Goal: Check status: Check status

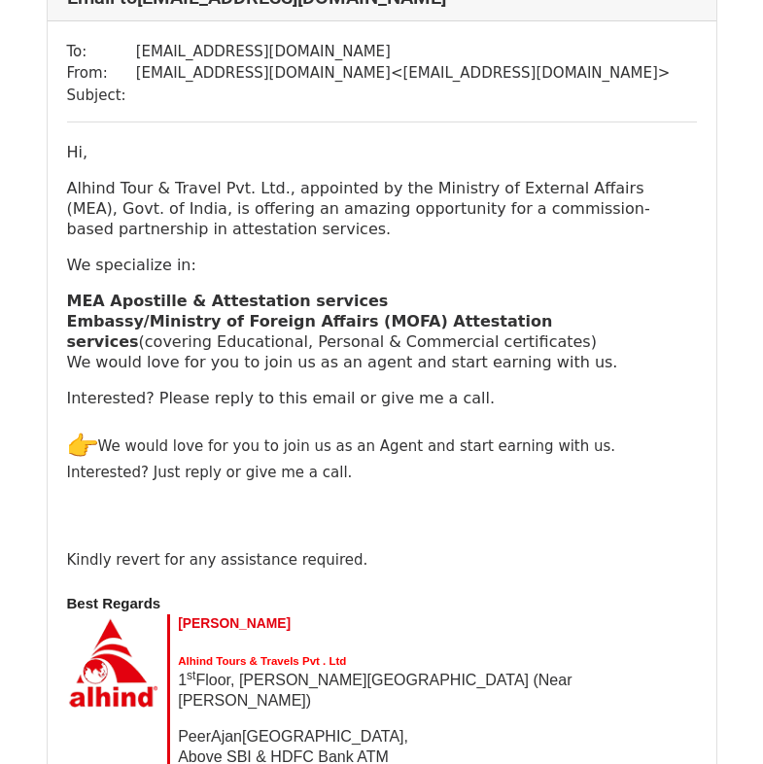
scroll to position [194, 0]
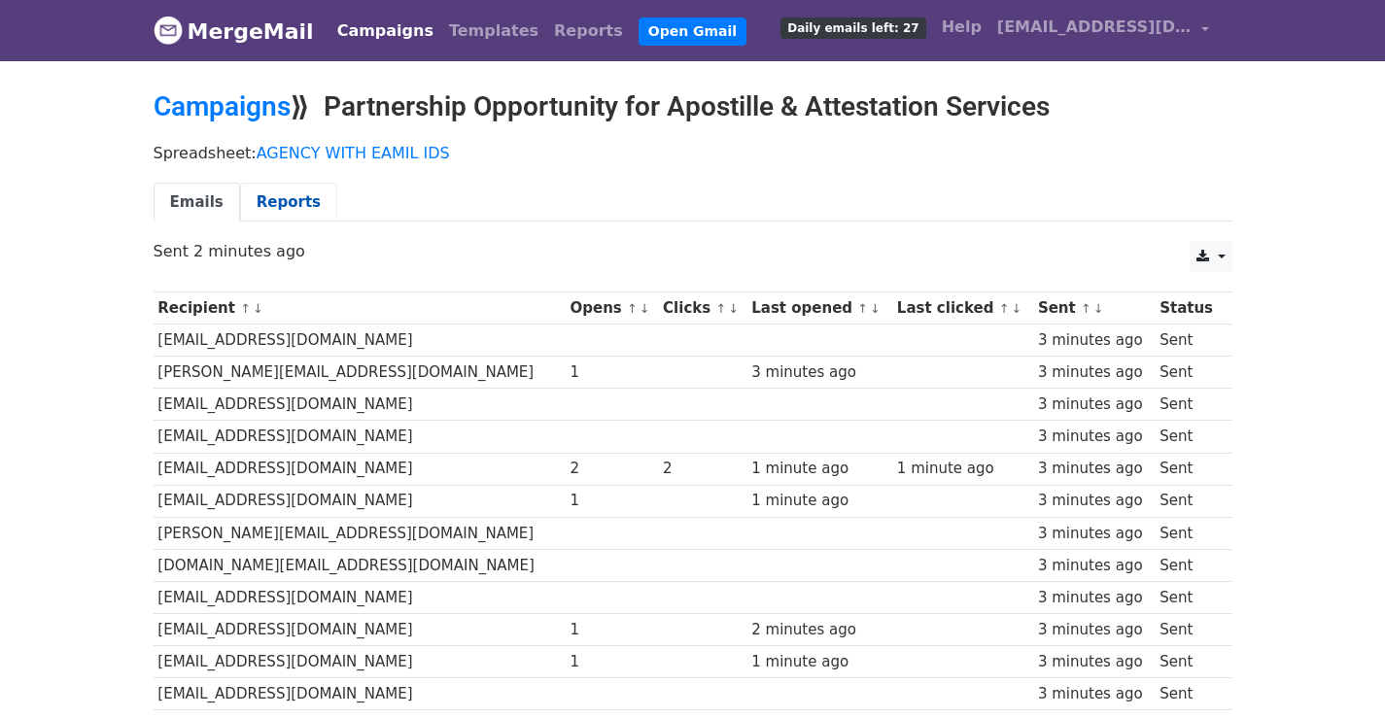
click at [279, 211] on link "Reports" at bounding box center [288, 203] width 97 height 40
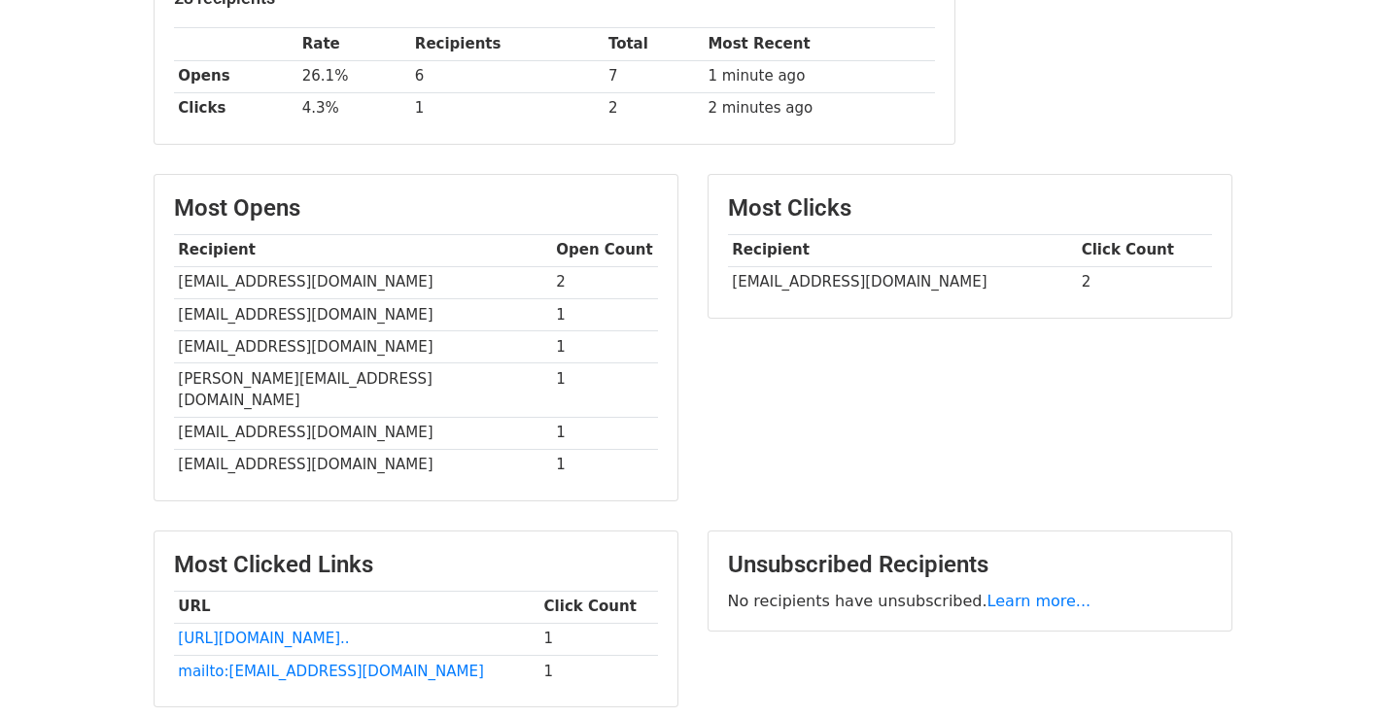
scroll to position [370, 0]
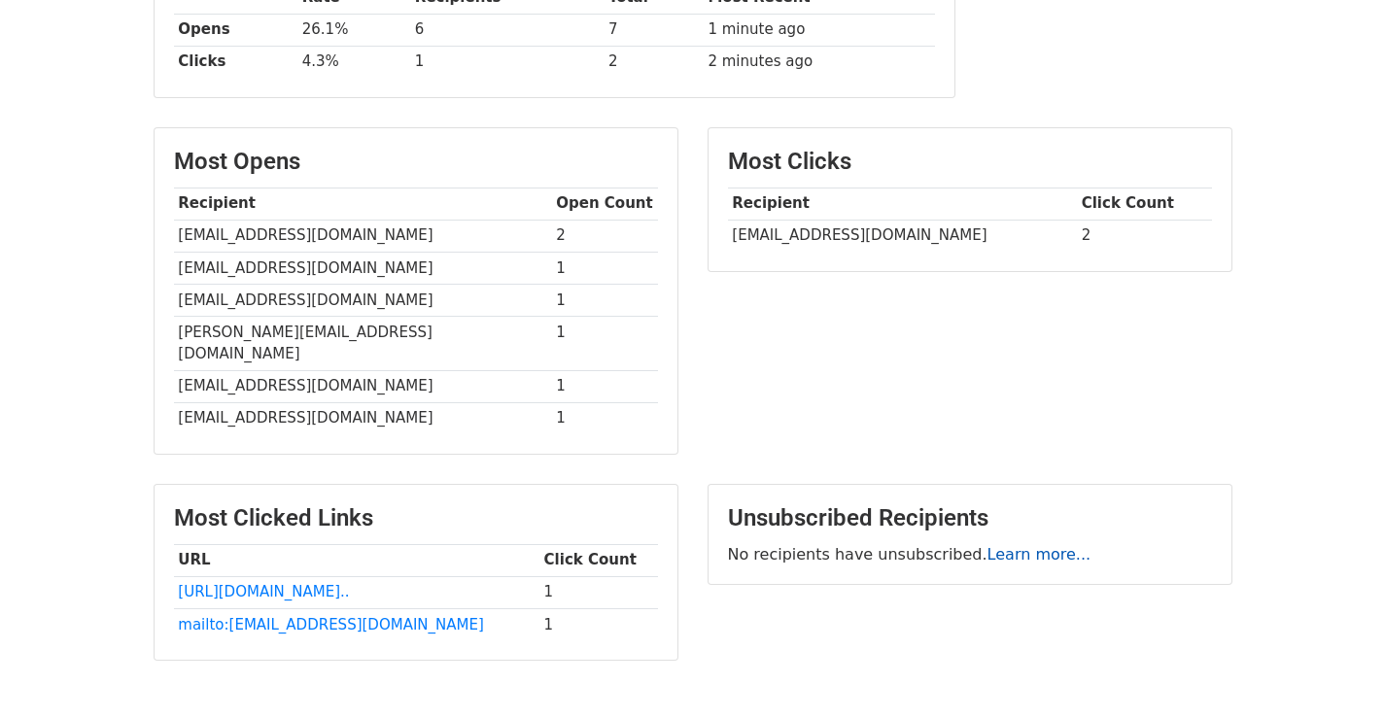
click at [1023, 545] on link "Learn more..." at bounding box center [1039, 554] width 104 height 18
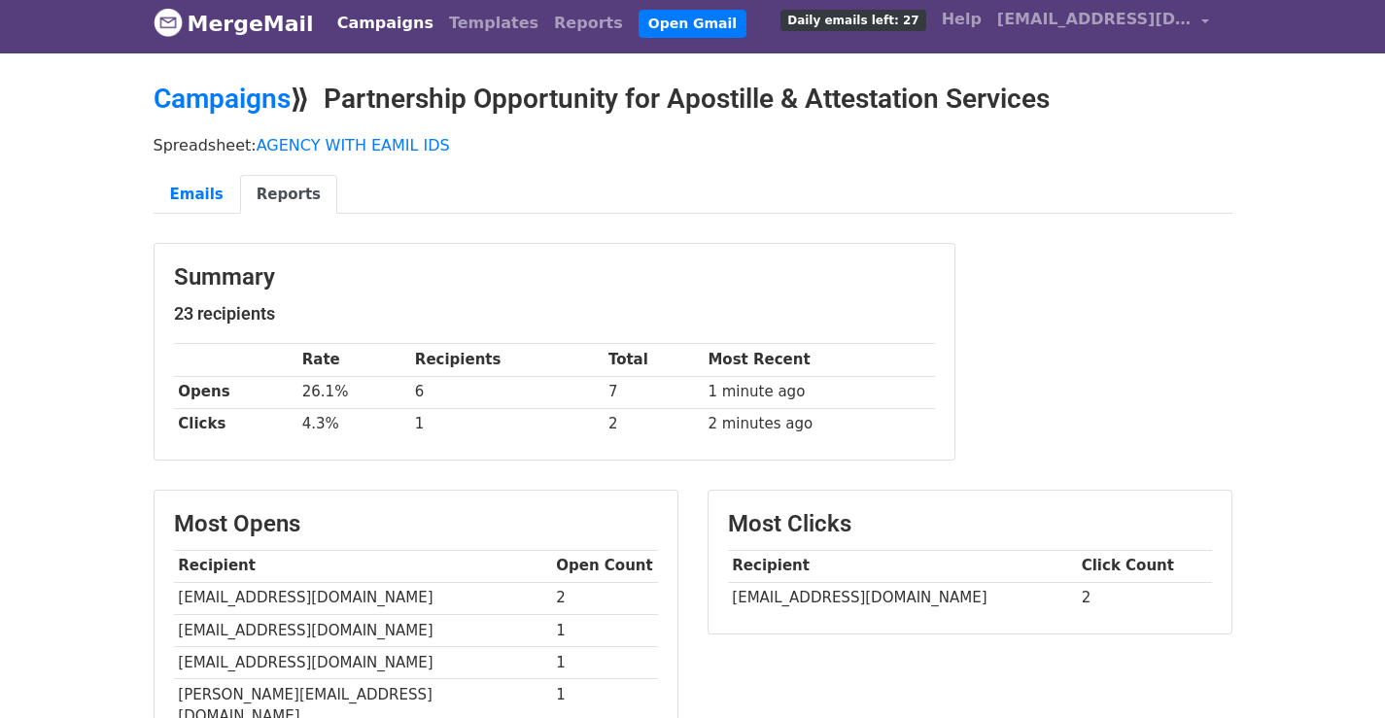
scroll to position [0, 0]
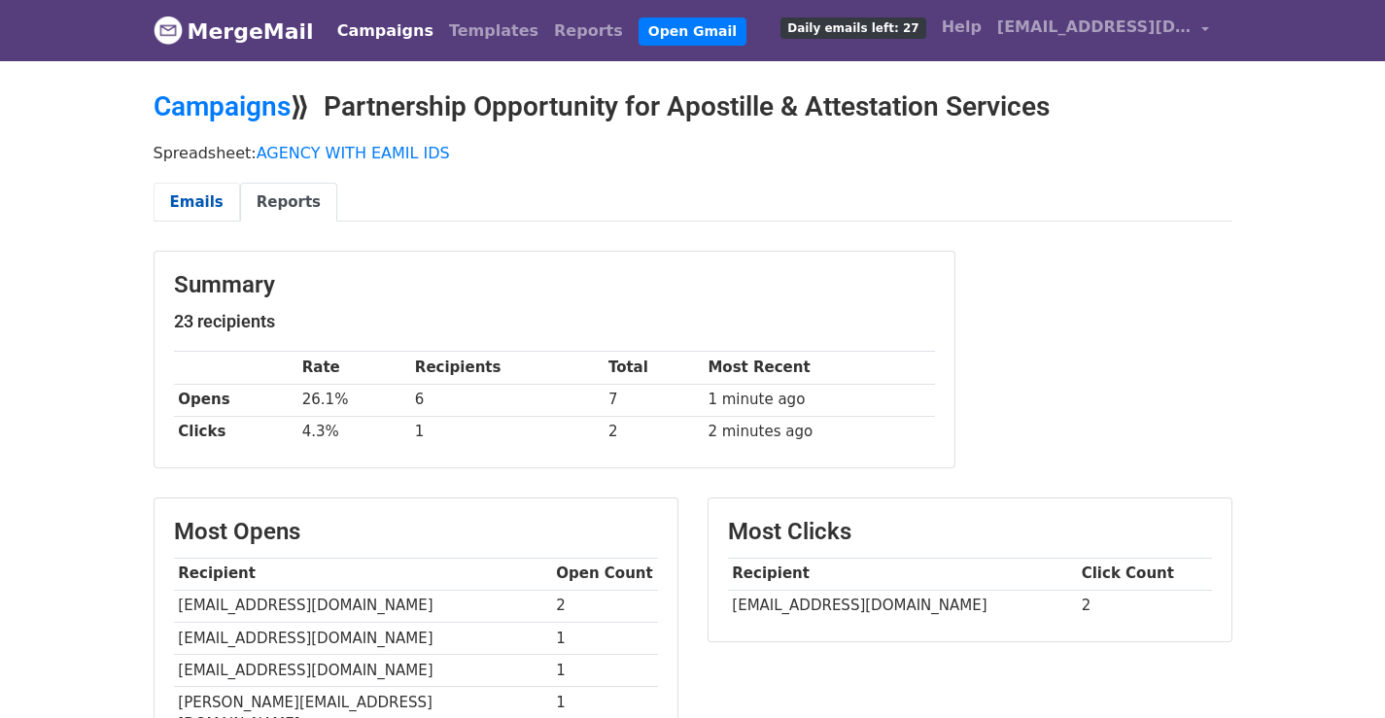
click at [175, 196] on link "Emails" at bounding box center [197, 203] width 87 height 40
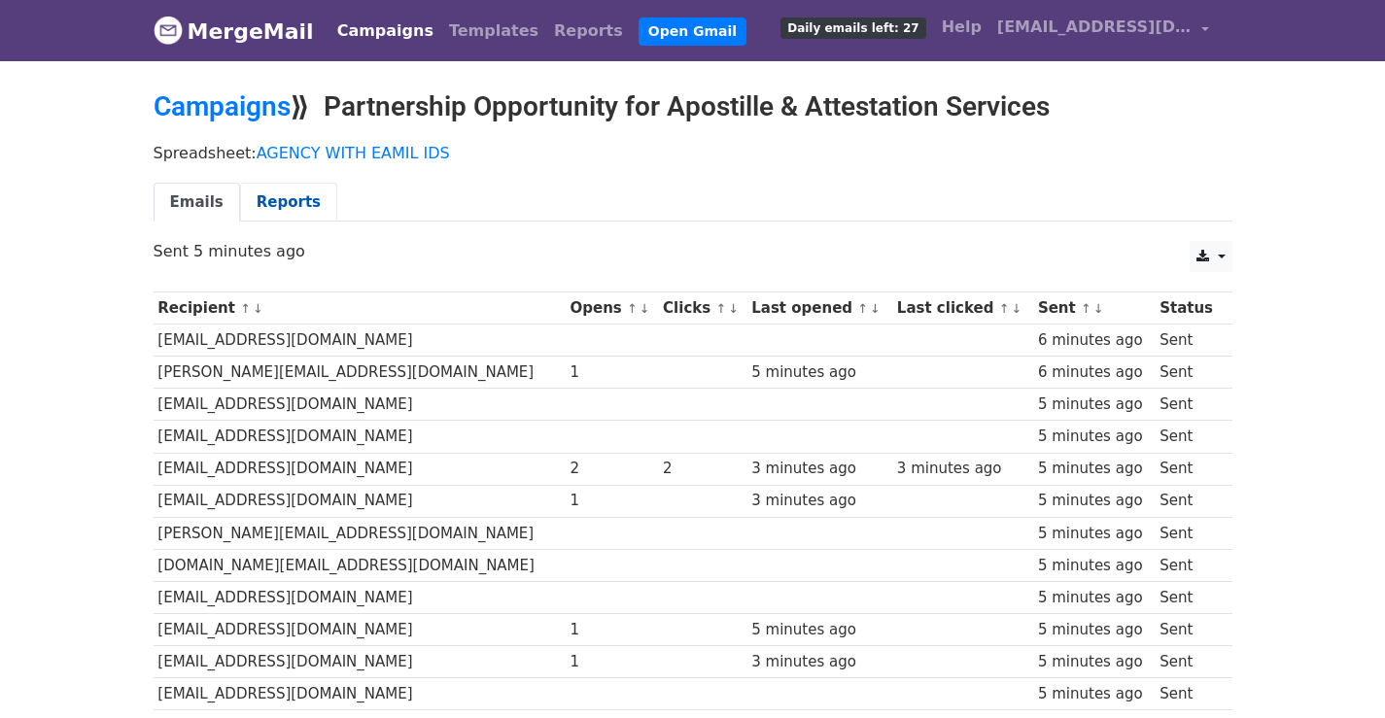
click at [287, 191] on link "Reports" at bounding box center [288, 203] width 97 height 40
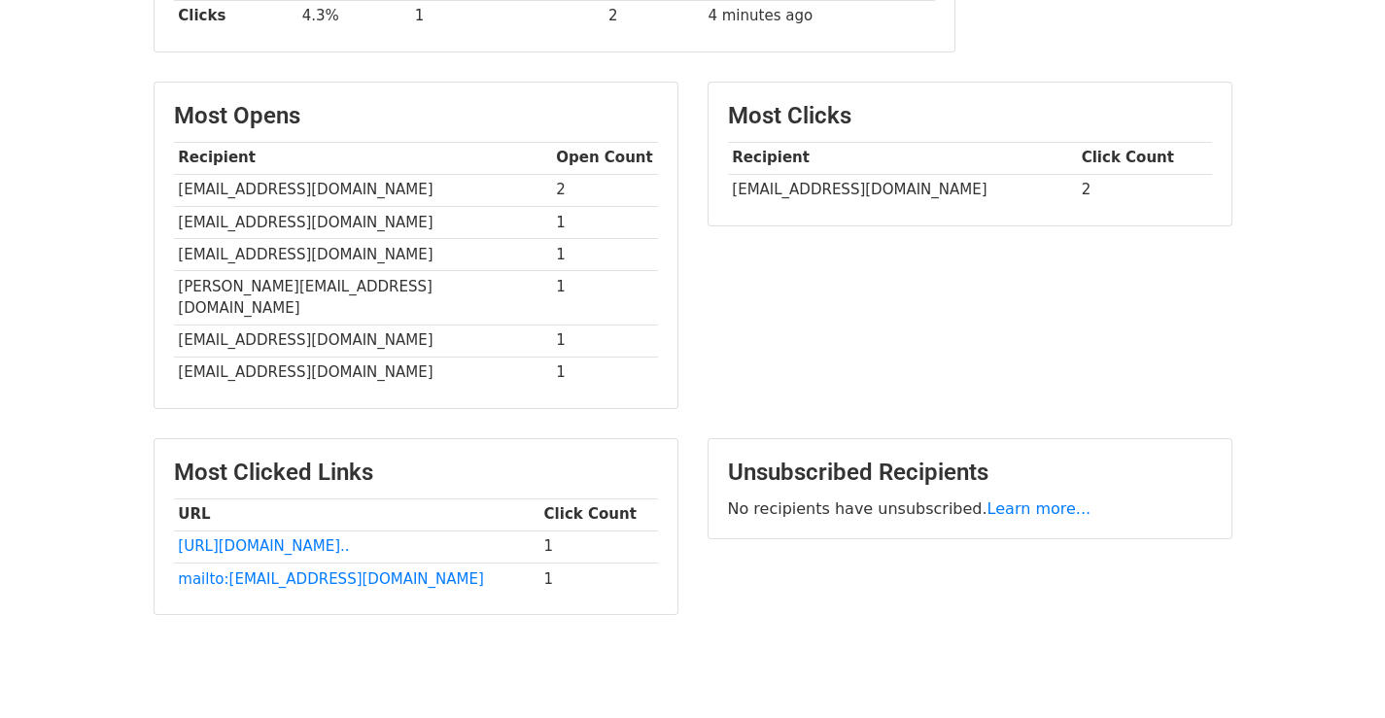
scroll to position [370, 0]
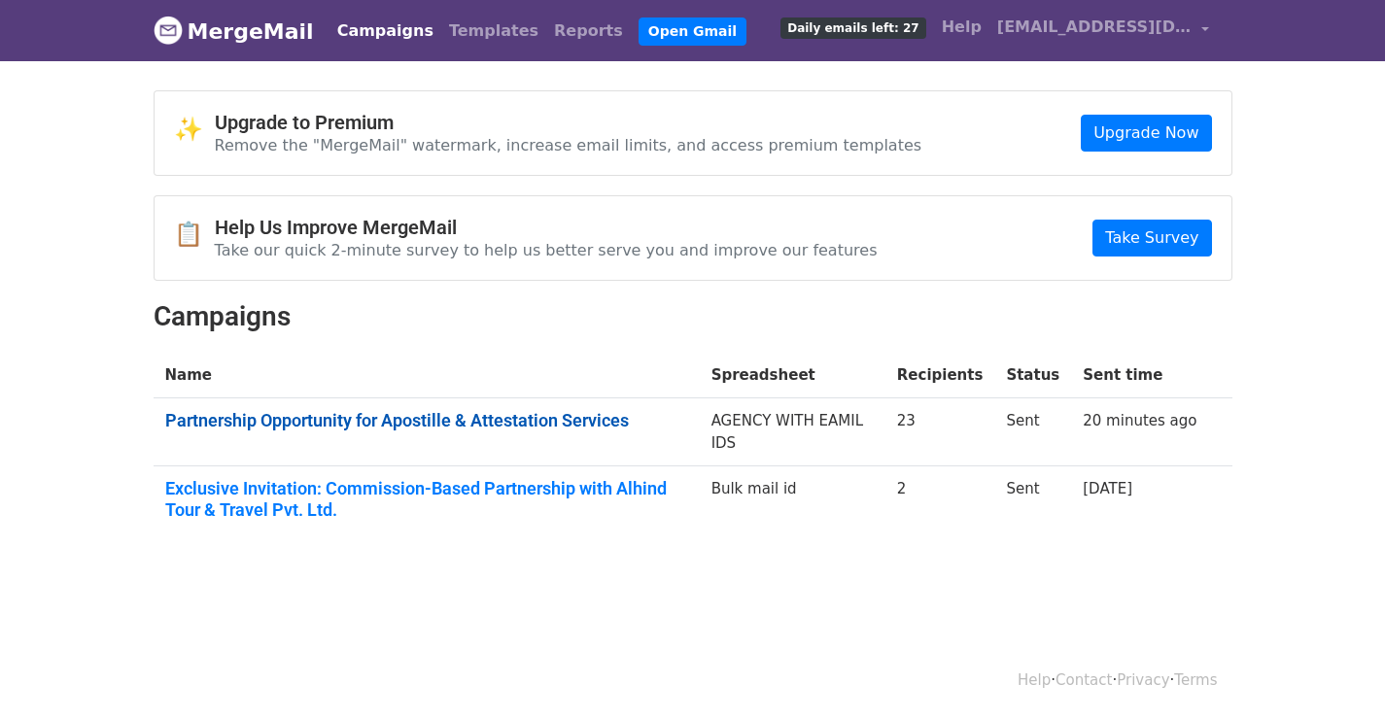
click at [468, 421] on link "Partnership Opportunity for Apostille & Attestation Services" at bounding box center [426, 420] width 523 height 21
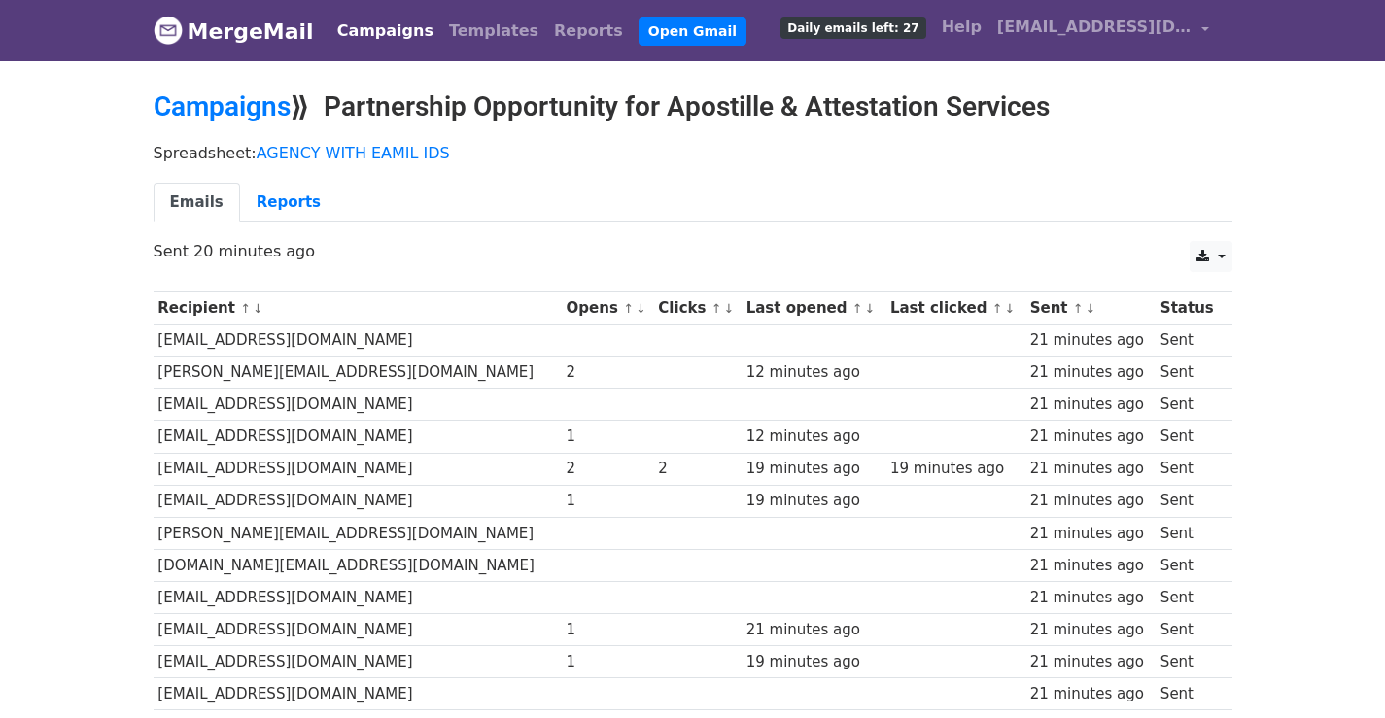
click at [234, 31] on link "MergeMail" at bounding box center [234, 31] width 160 height 41
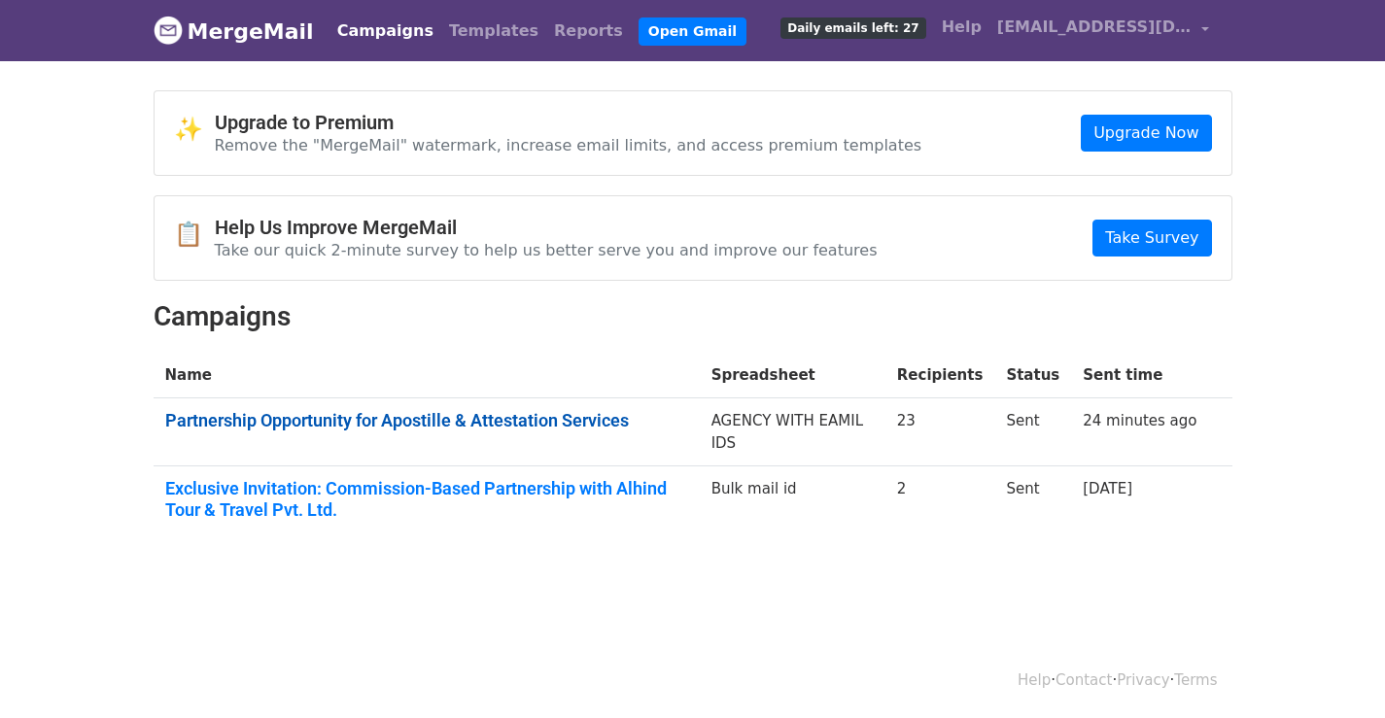
click at [424, 420] on link "Partnership Opportunity for Apostille & Attestation Services" at bounding box center [426, 420] width 523 height 21
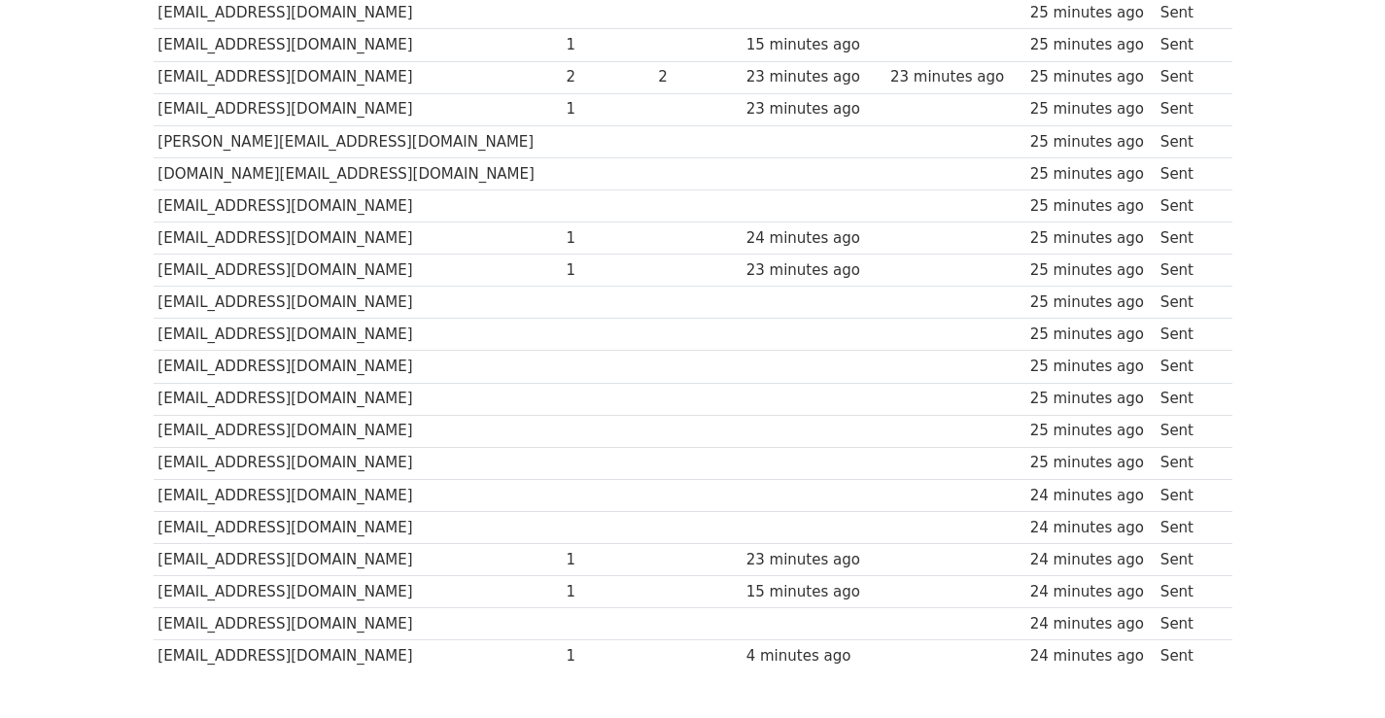
scroll to position [292, 0]
